Goal: Information Seeking & Learning: Learn about a topic

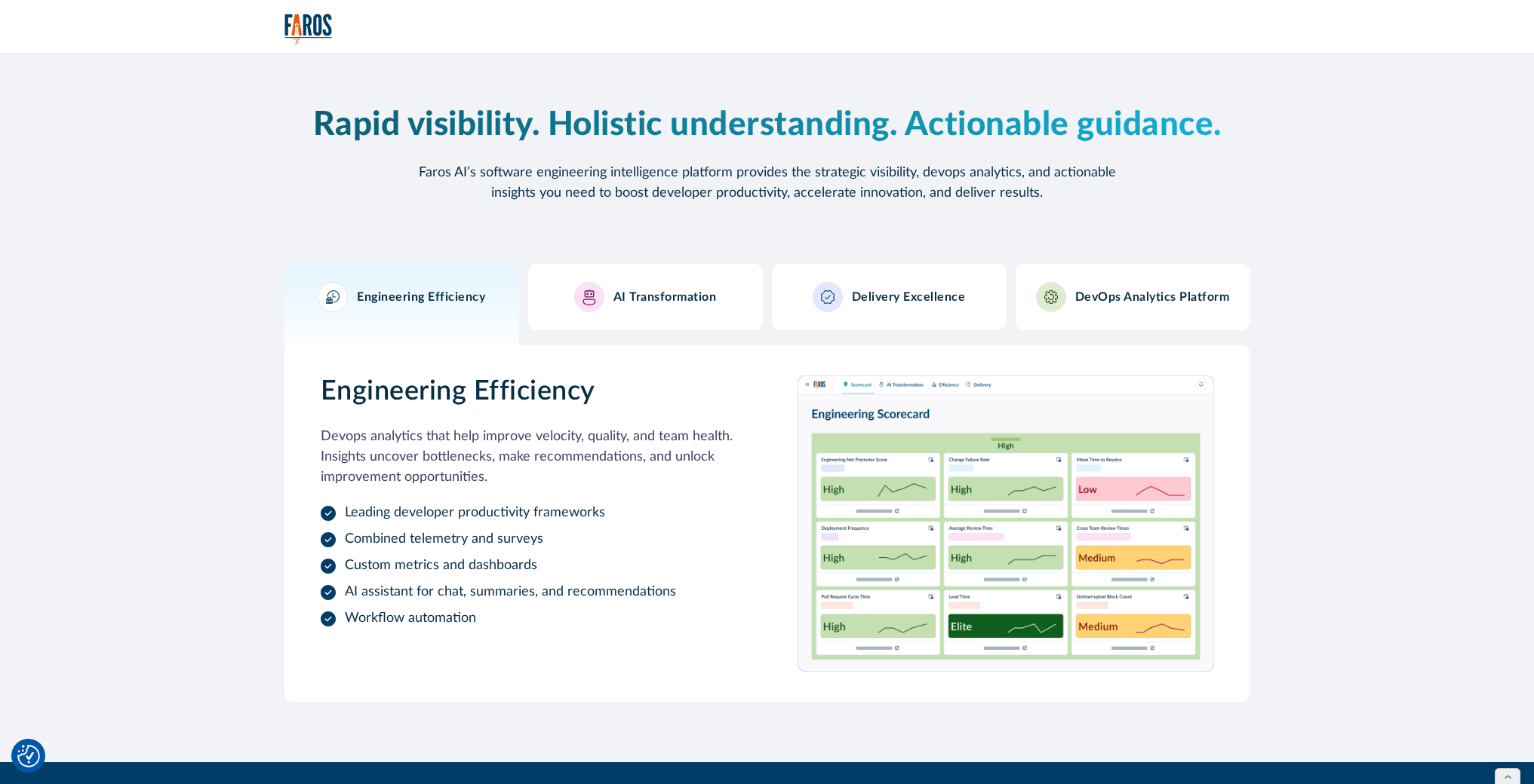
scroll to position [1370, 0]
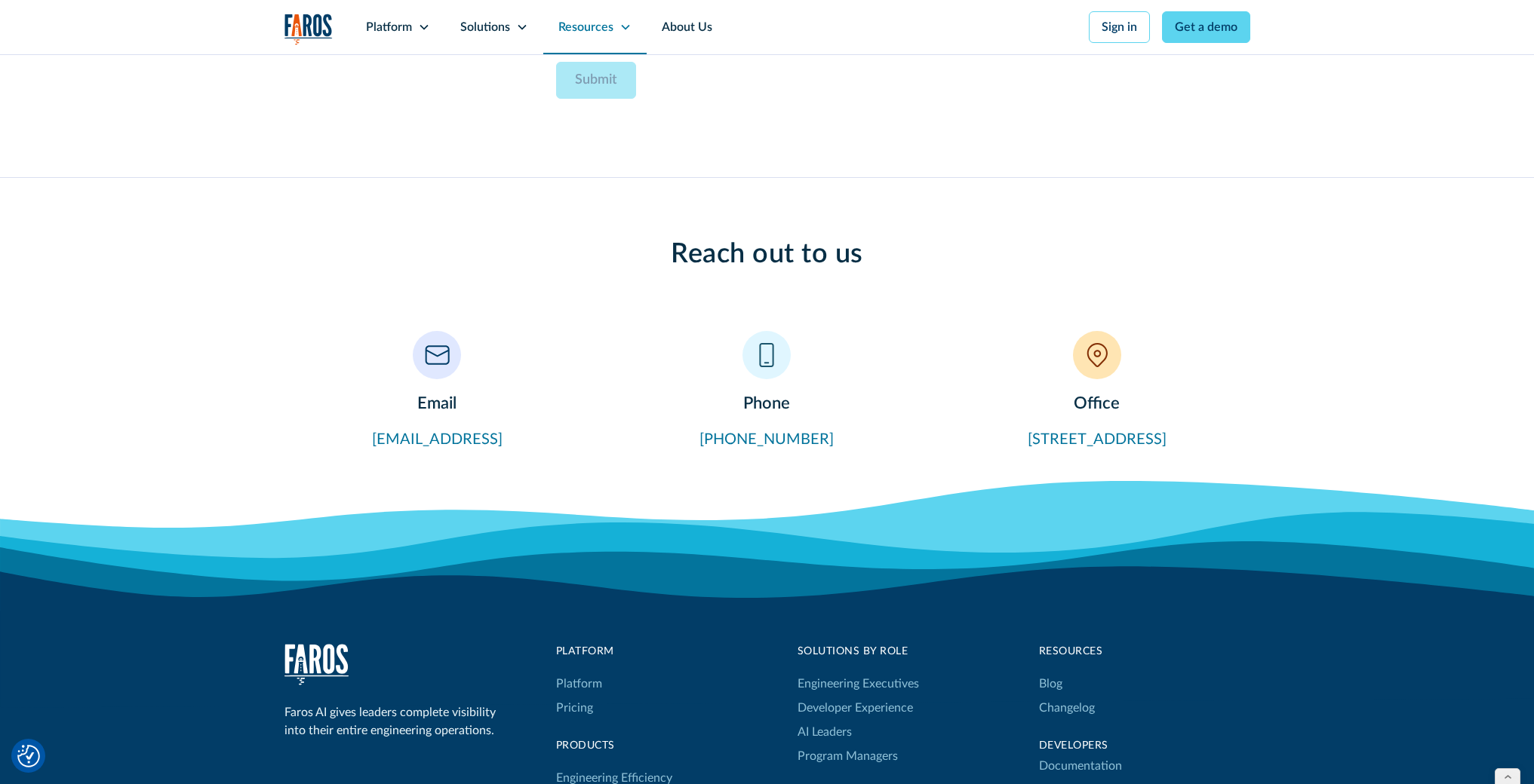
click at [623, 30] on icon at bounding box center [625, 27] width 12 height 12
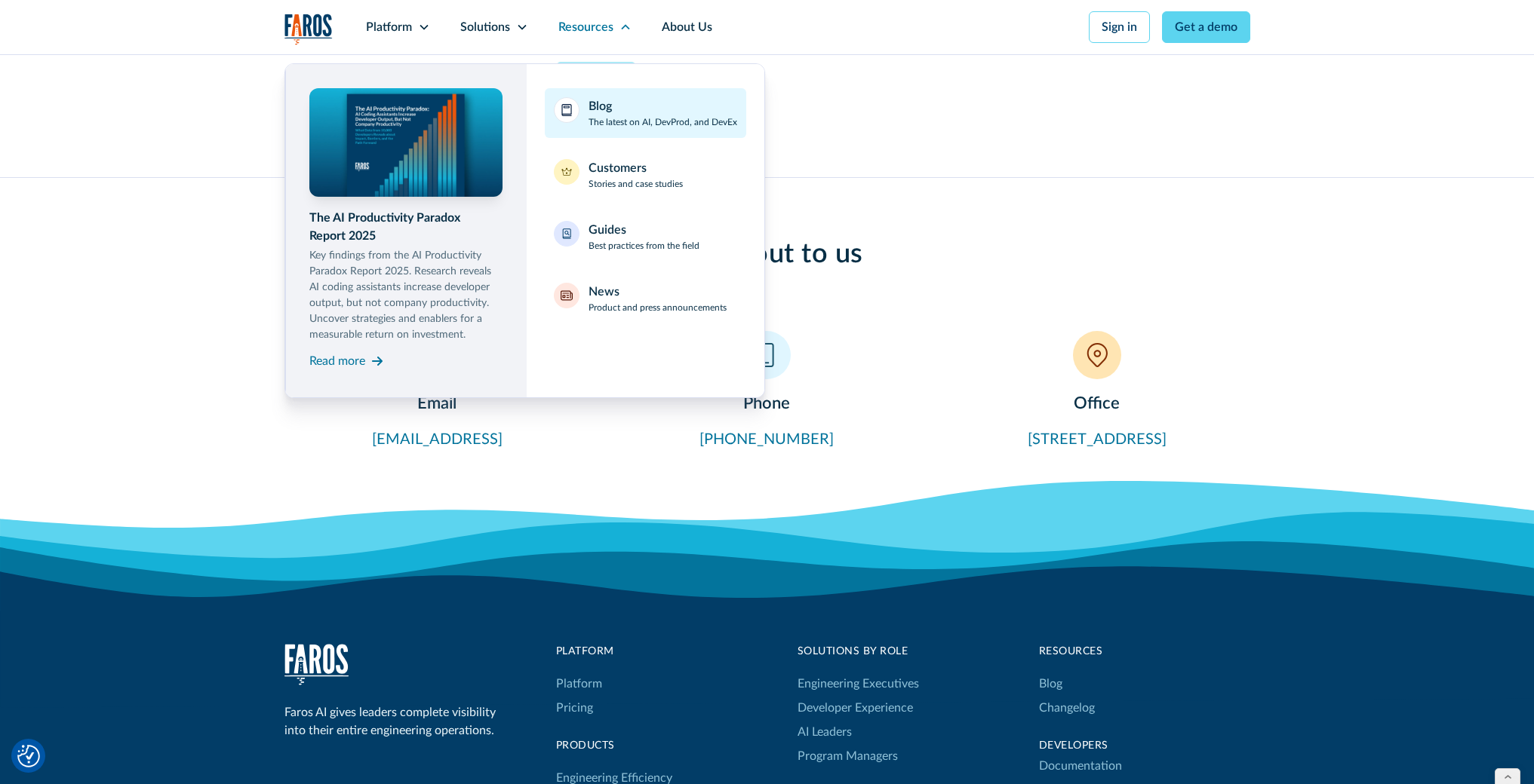
click at [632, 127] on p "The latest on AI, DevProd, and DevEx" at bounding box center [662, 122] width 149 height 14
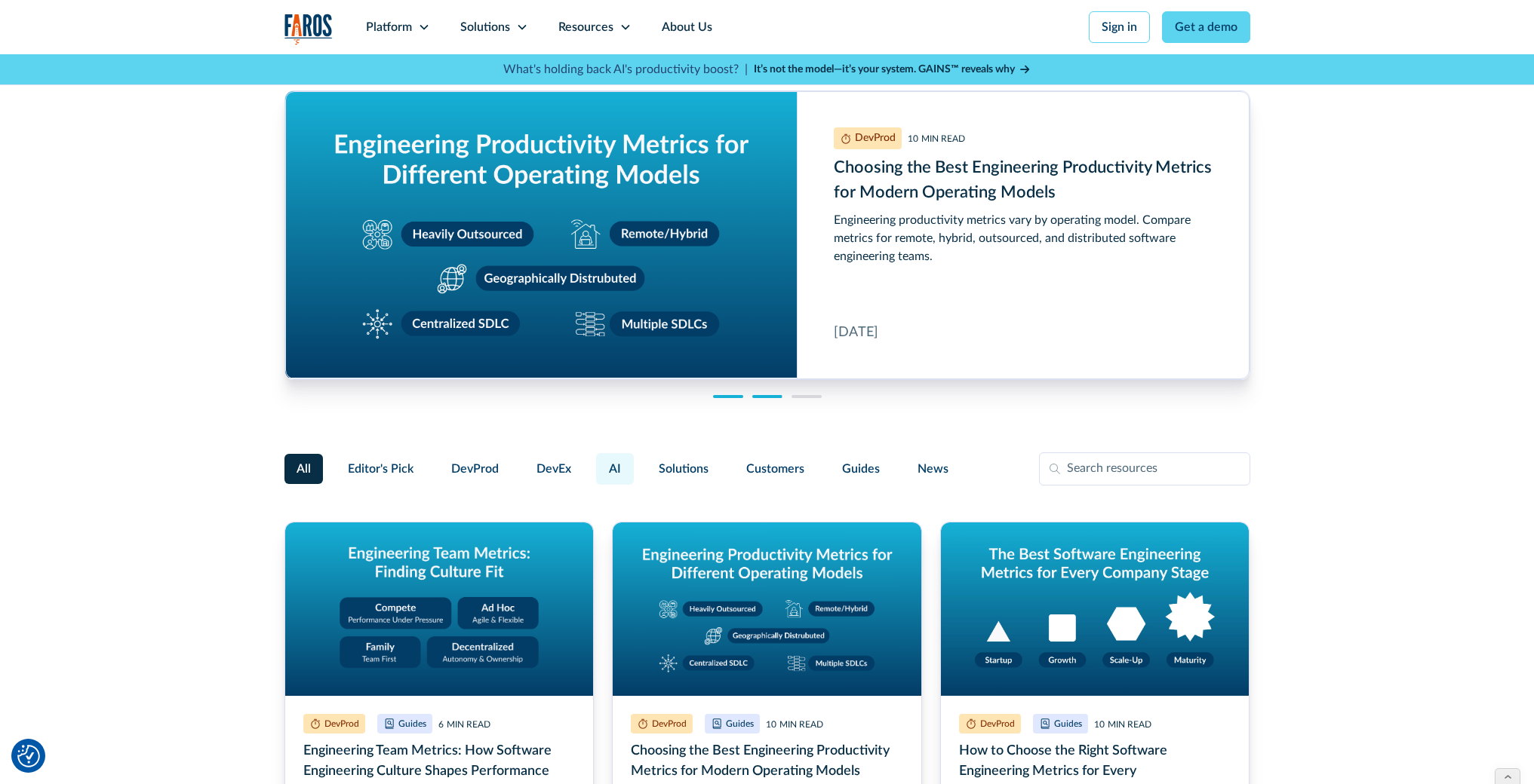
click at [605, 472] on label "AI" at bounding box center [614, 468] width 37 height 32
click at [594, 462] on input "AI" at bounding box center [594, 462] width 0 height 0
